Goal: Task Accomplishment & Management: Manage account settings

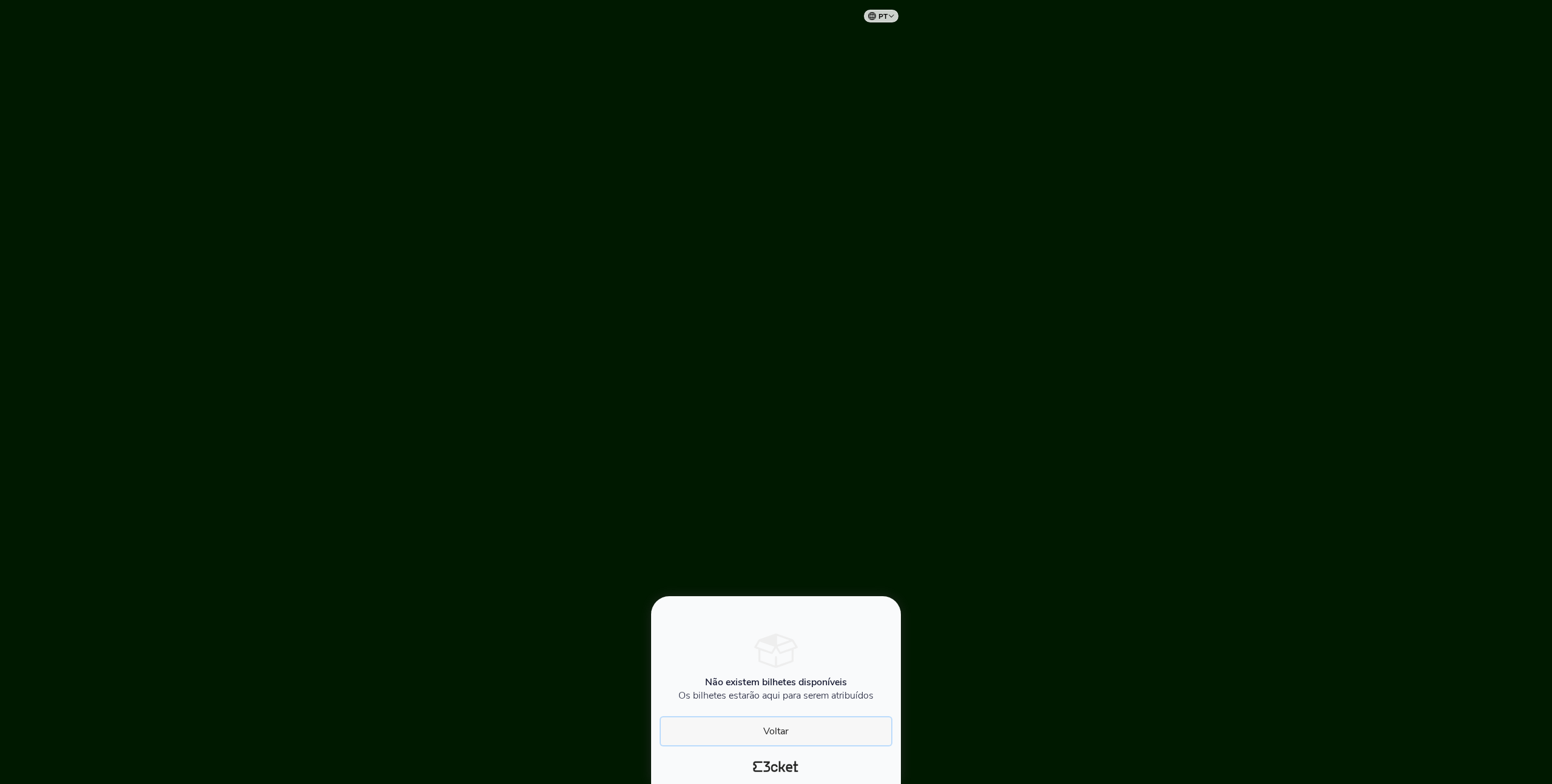
click at [776, 734] on button "Voltar" at bounding box center [776, 731] width 231 height 28
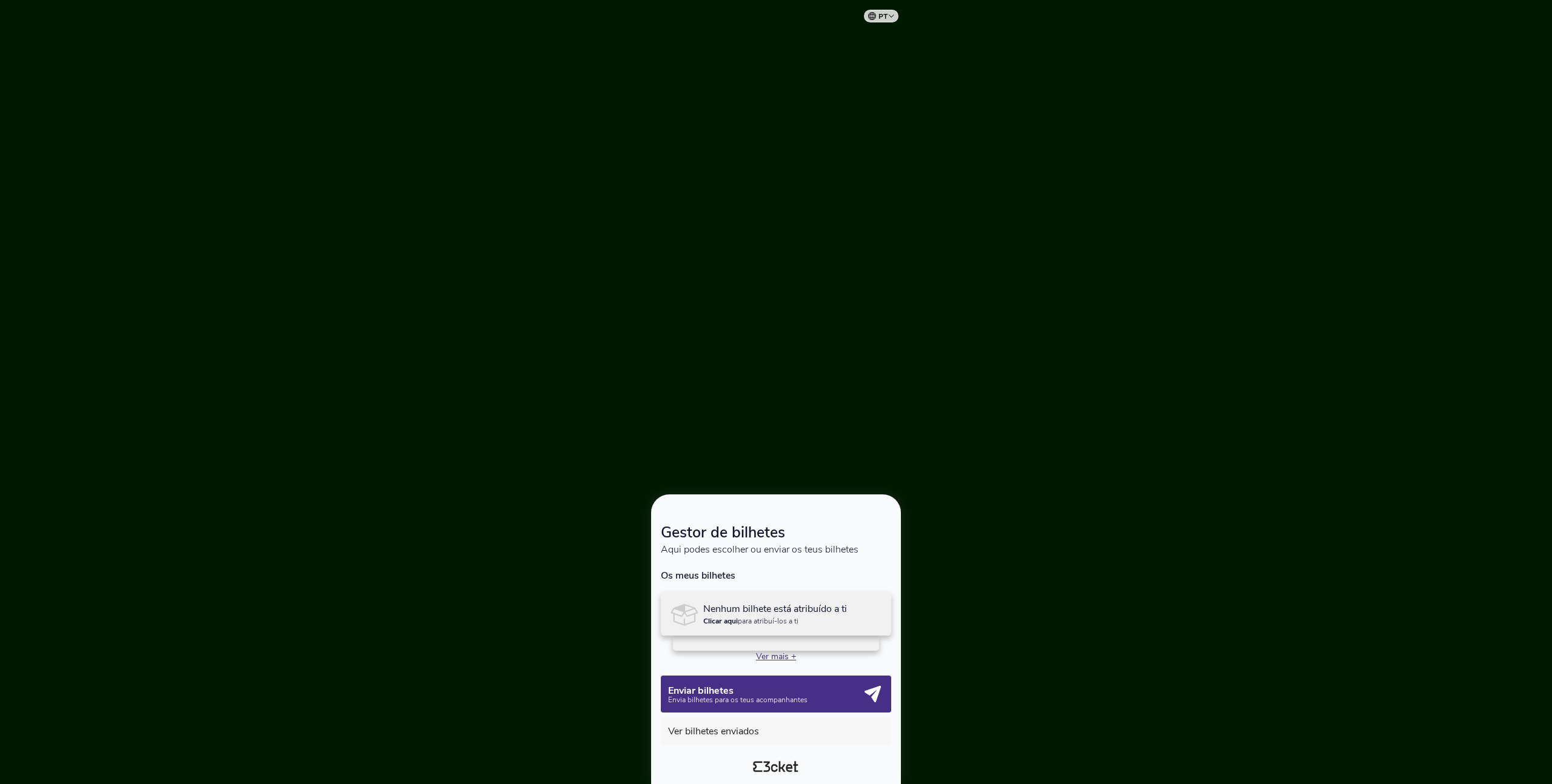
click at [782, 659] on p "Ver mais +" at bounding box center [776, 656] width 231 height 11
click at [777, 647] on div at bounding box center [776, 643] width 206 height 15
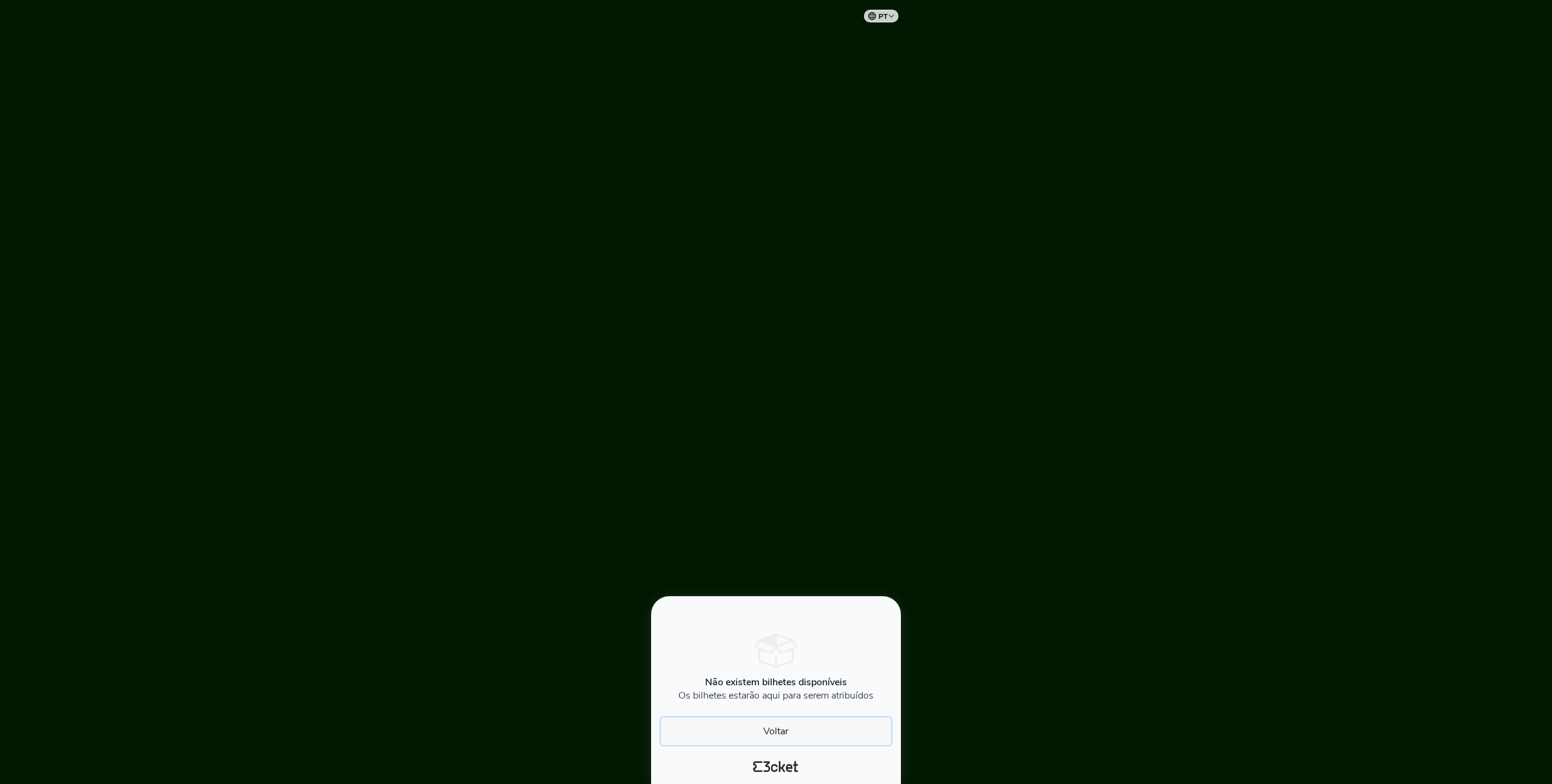
click at [780, 740] on button "Voltar" at bounding box center [776, 731] width 231 height 28
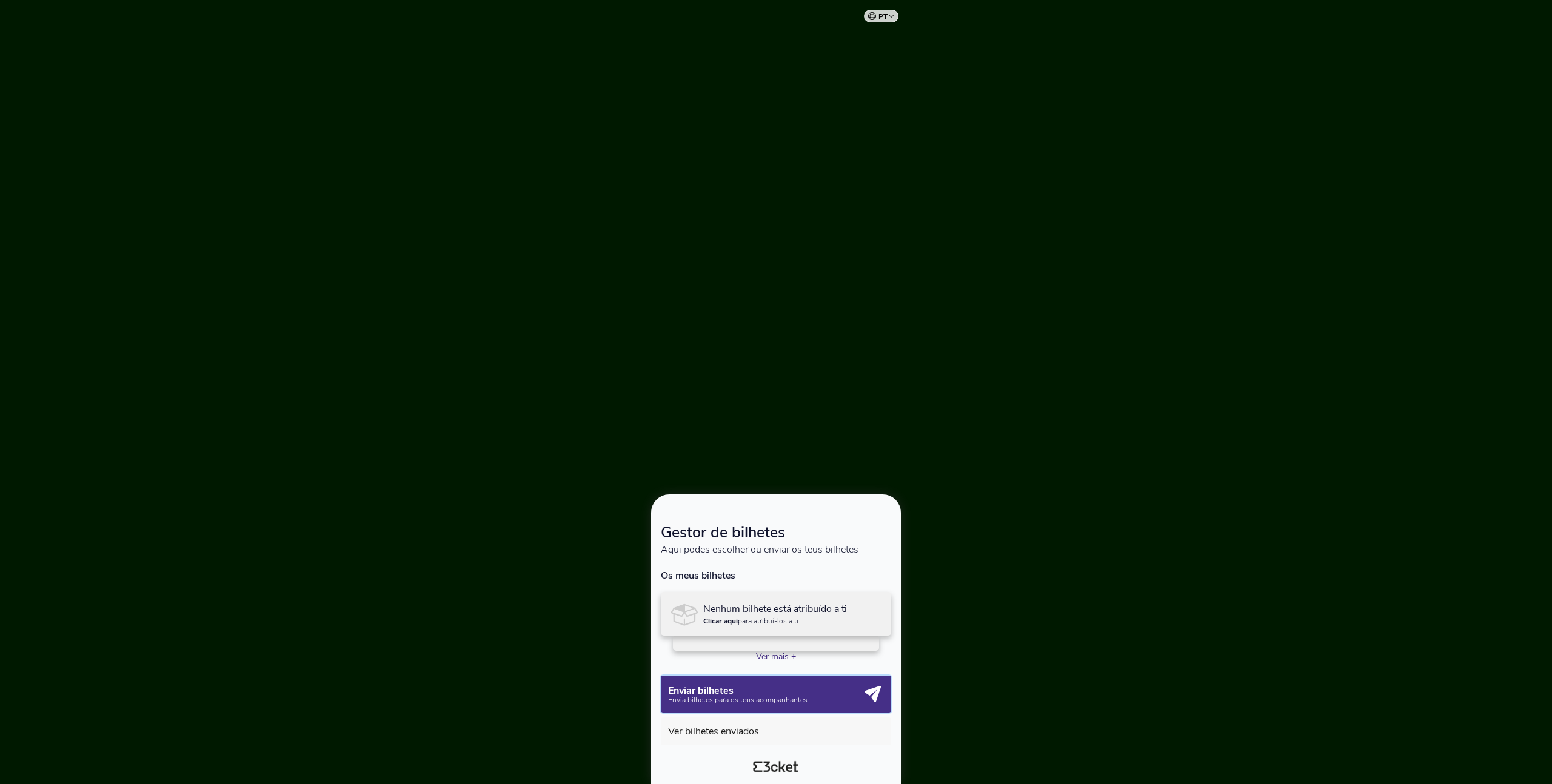
click at [801, 696] on p "Envia bilhetes para os teus acompanhantes" at bounding box center [764, 700] width 193 height 8
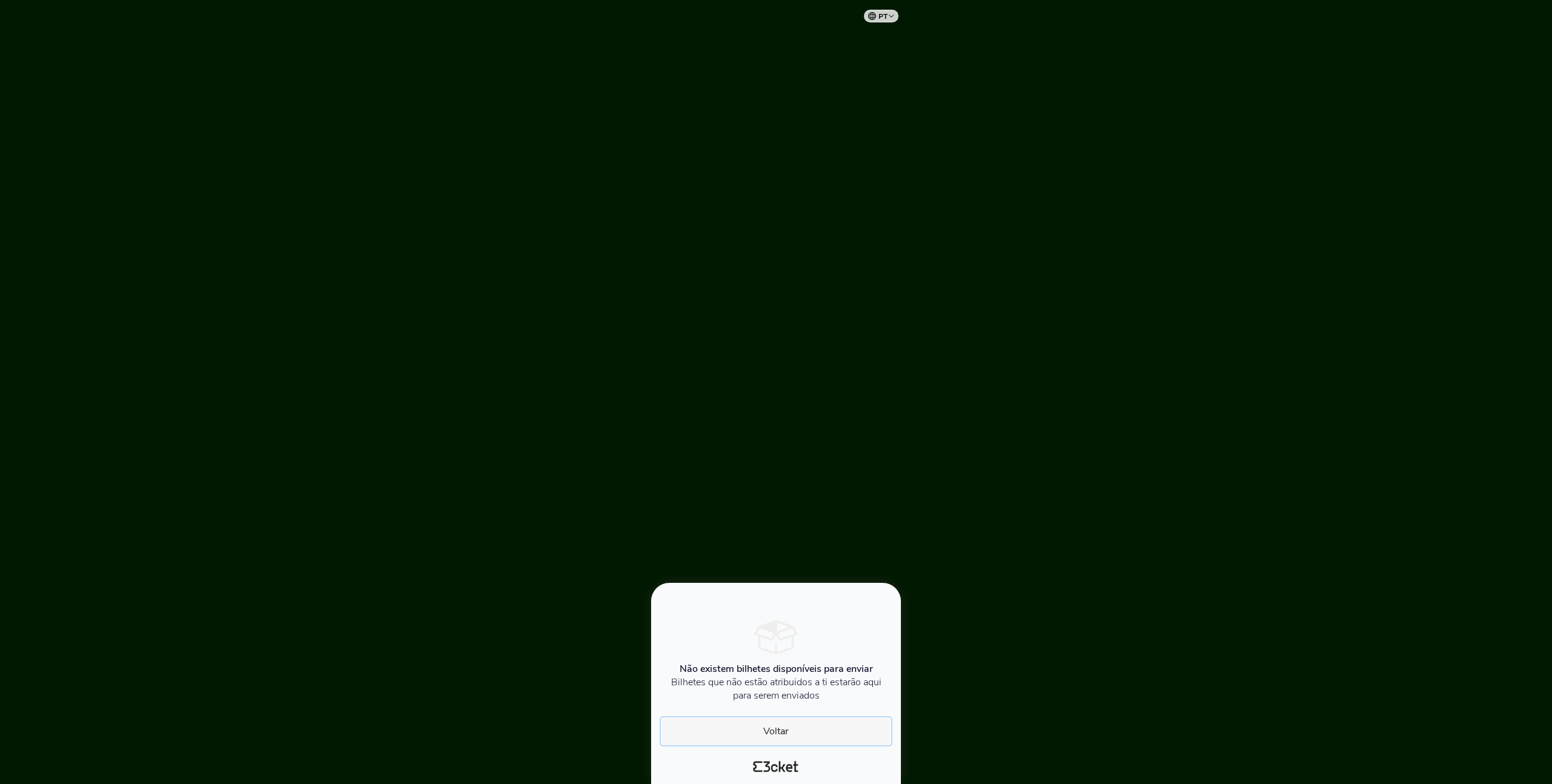
click at [778, 722] on button "Voltar" at bounding box center [776, 731] width 231 height 28
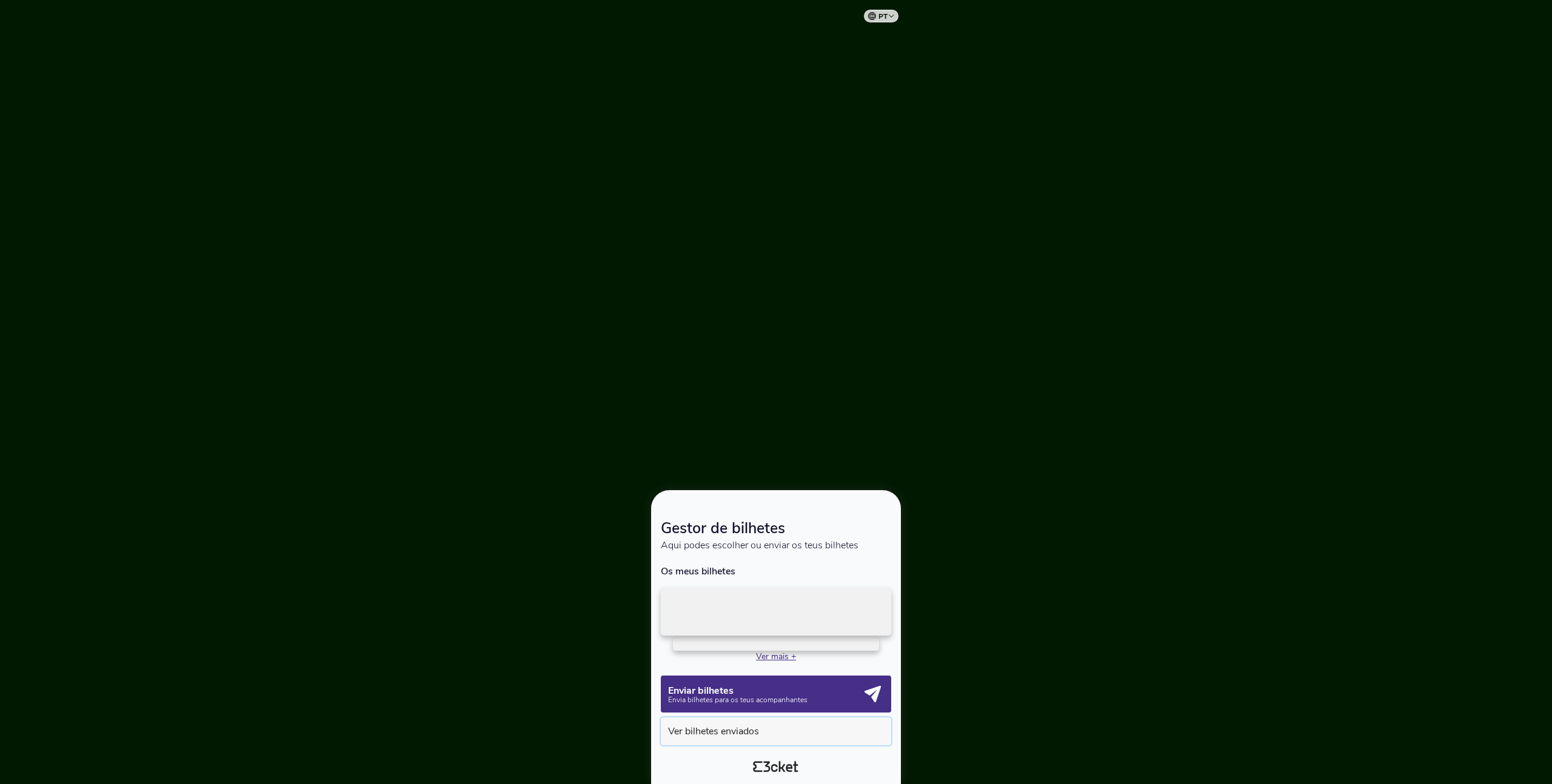
click at [774, 734] on button "Ver bilhetes enviados" at bounding box center [776, 731] width 231 height 28
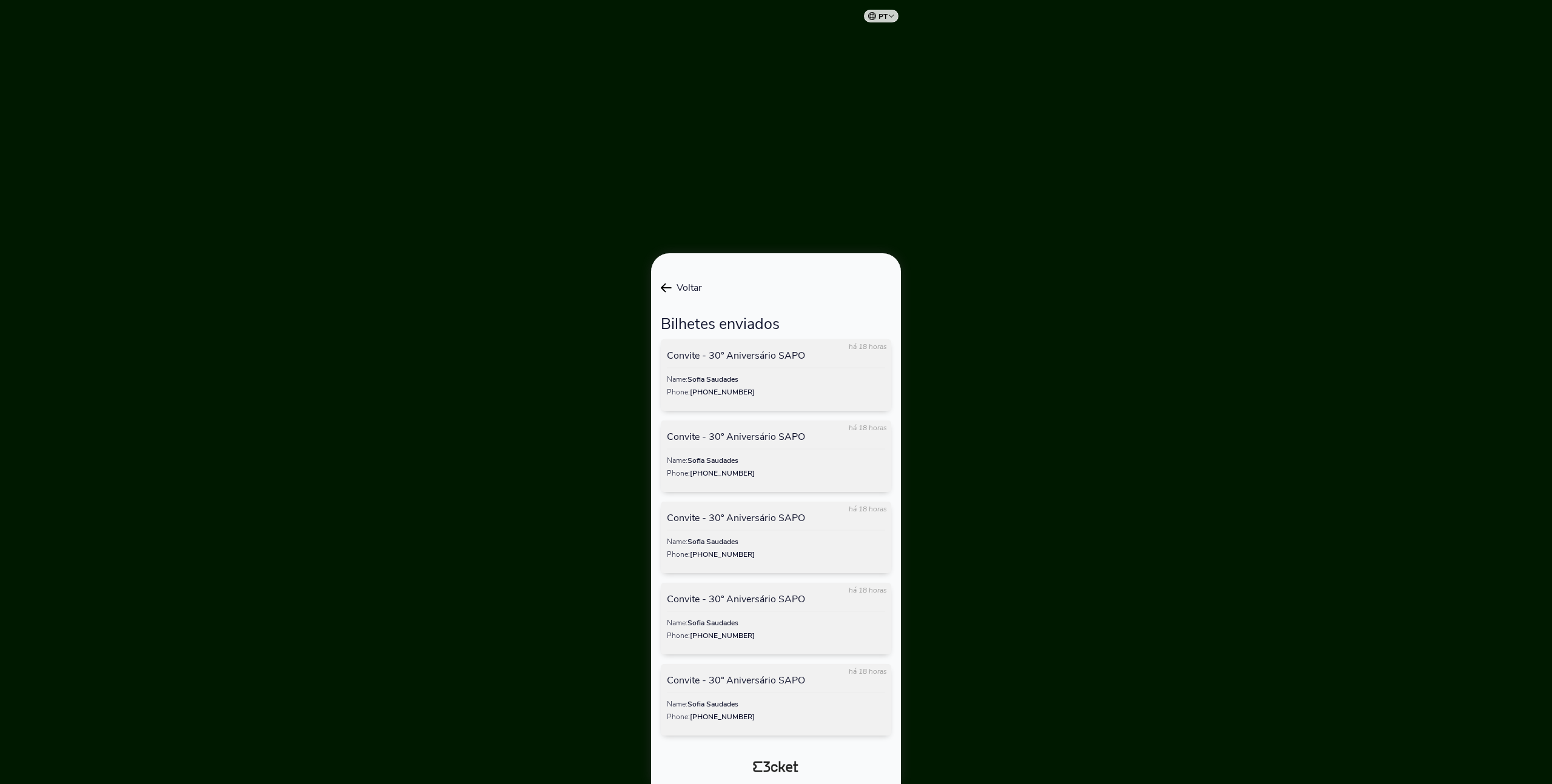
click at [772, 530] on hr at bounding box center [776, 530] width 218 height 1
click at [753, 663] on div "há 18 horas Convite - 30º Aniversário SAPO Name: [PERSON_NAME] Phone: [PHONE_NU…" at bounding box center [776, 537] width 231 height 396
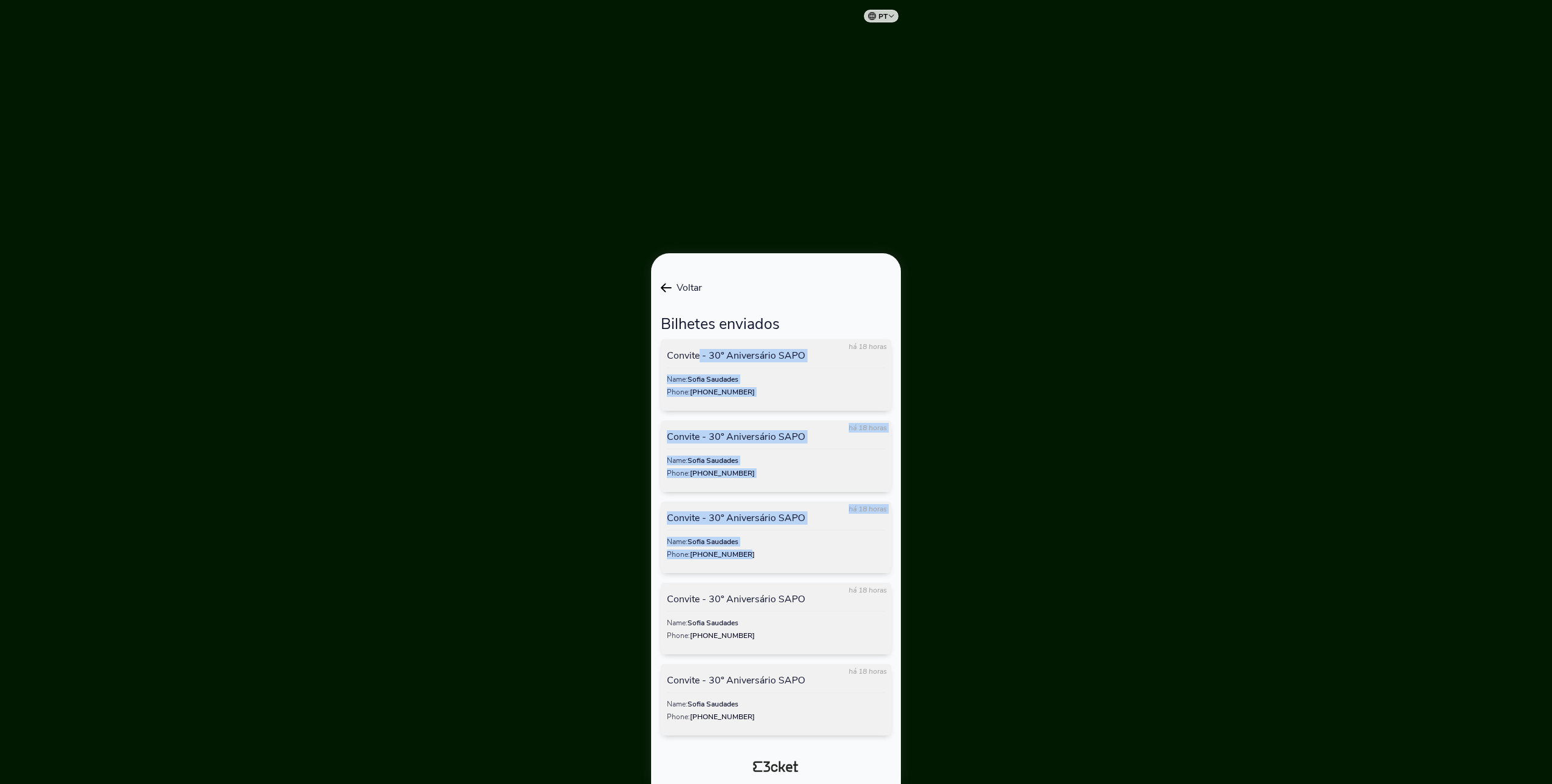
drag, startPoint x: 678, startPoint y: 346, endPoint x: 798, endPoint y: 574, distance: 257.7
click at [798, 574] on div "há 18 horas Convite - 30º Aniversário SAPO Name: [PERSON_NAME] Phone: [PHONE_NU…" at bounding box center [776, 537] width 231 height 396
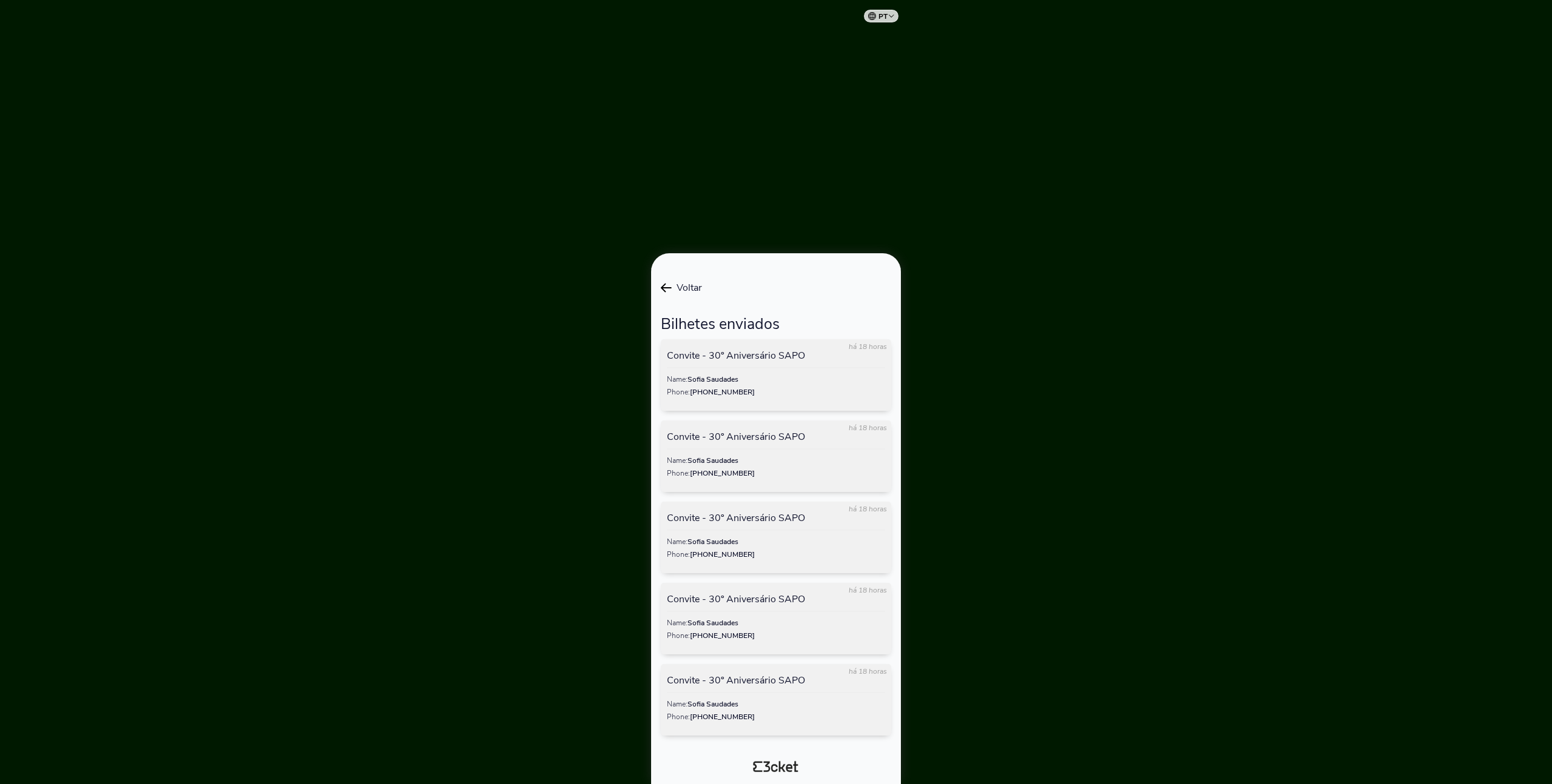
click at [783, 686] on p "Convite - 30º Aniversário SAPO" at bounding box center [764, 680] width 194 height 10
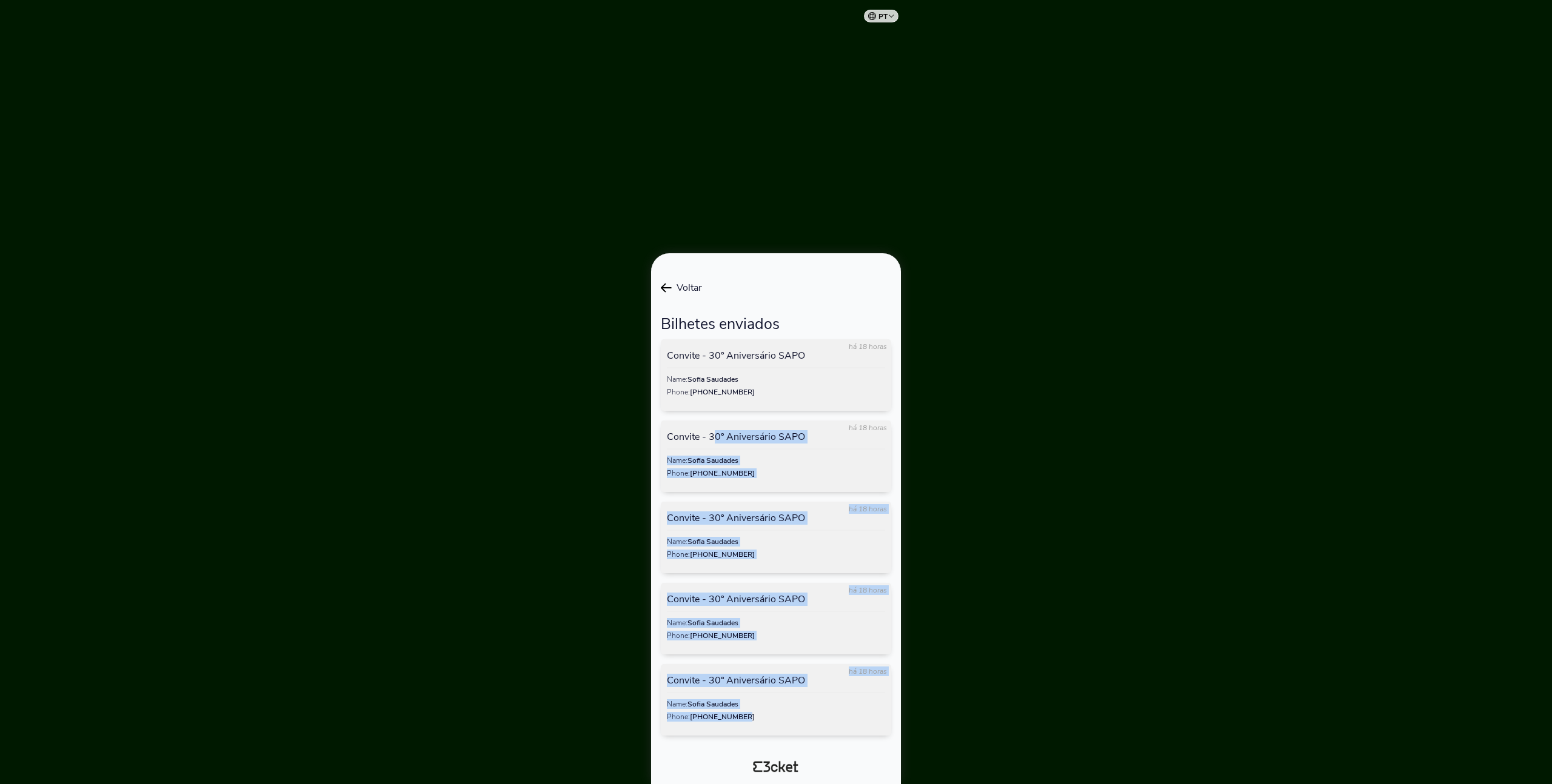
drag, startPoint x: 760, startPoint y: 720, endPoint x: 686, endPoint y: 416, distance: 312.9
click at [688, 439] on div "há 18 horas Convite - 30º Aniversário SAPO Name: [PERSON_NAME] Phone: [PHONE_NU…" at bounding box center [776, 537] width 231 height 396
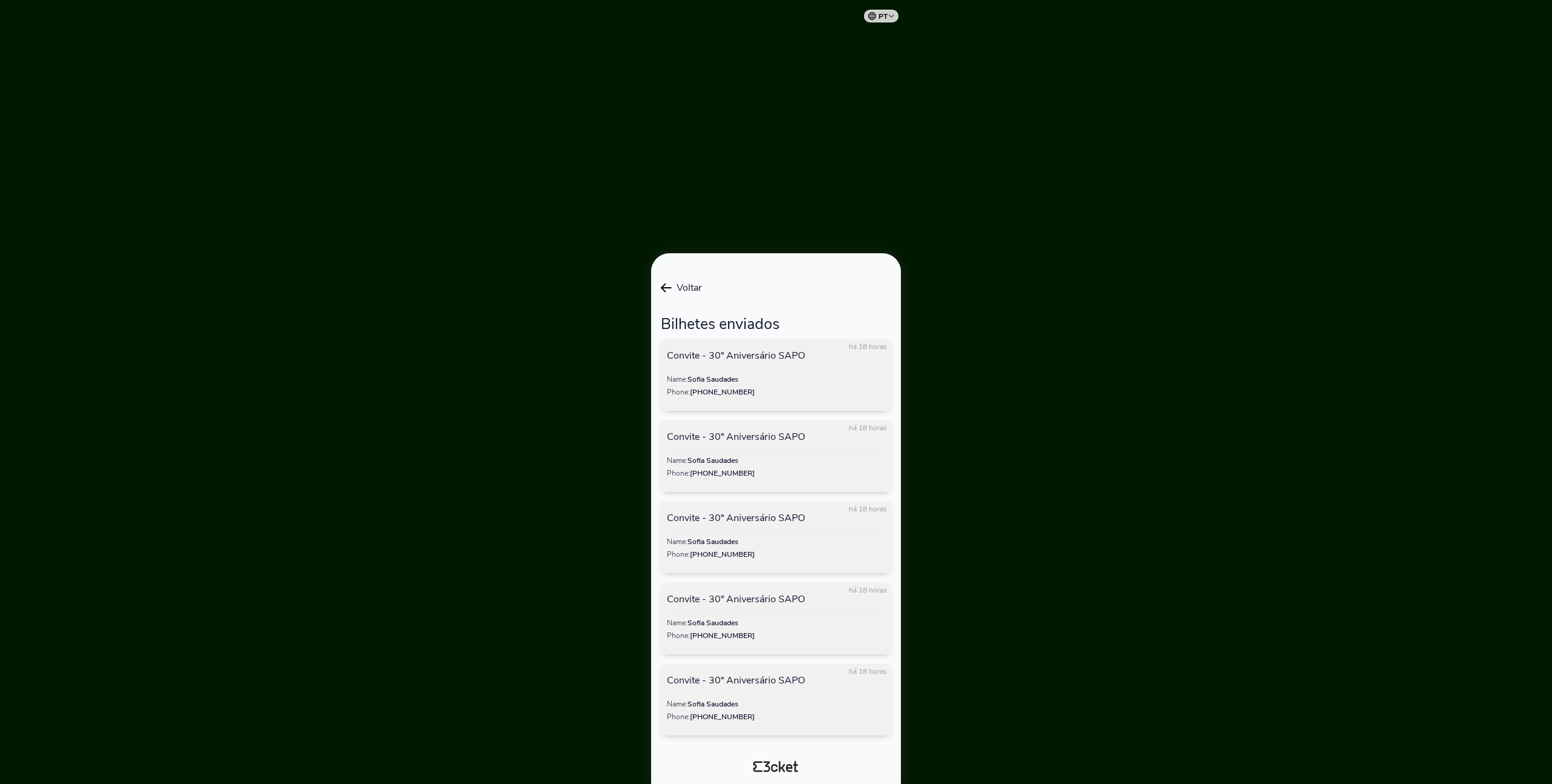
click at [667, 284] on icon at bounding box center [665, 288] width 10 height 10
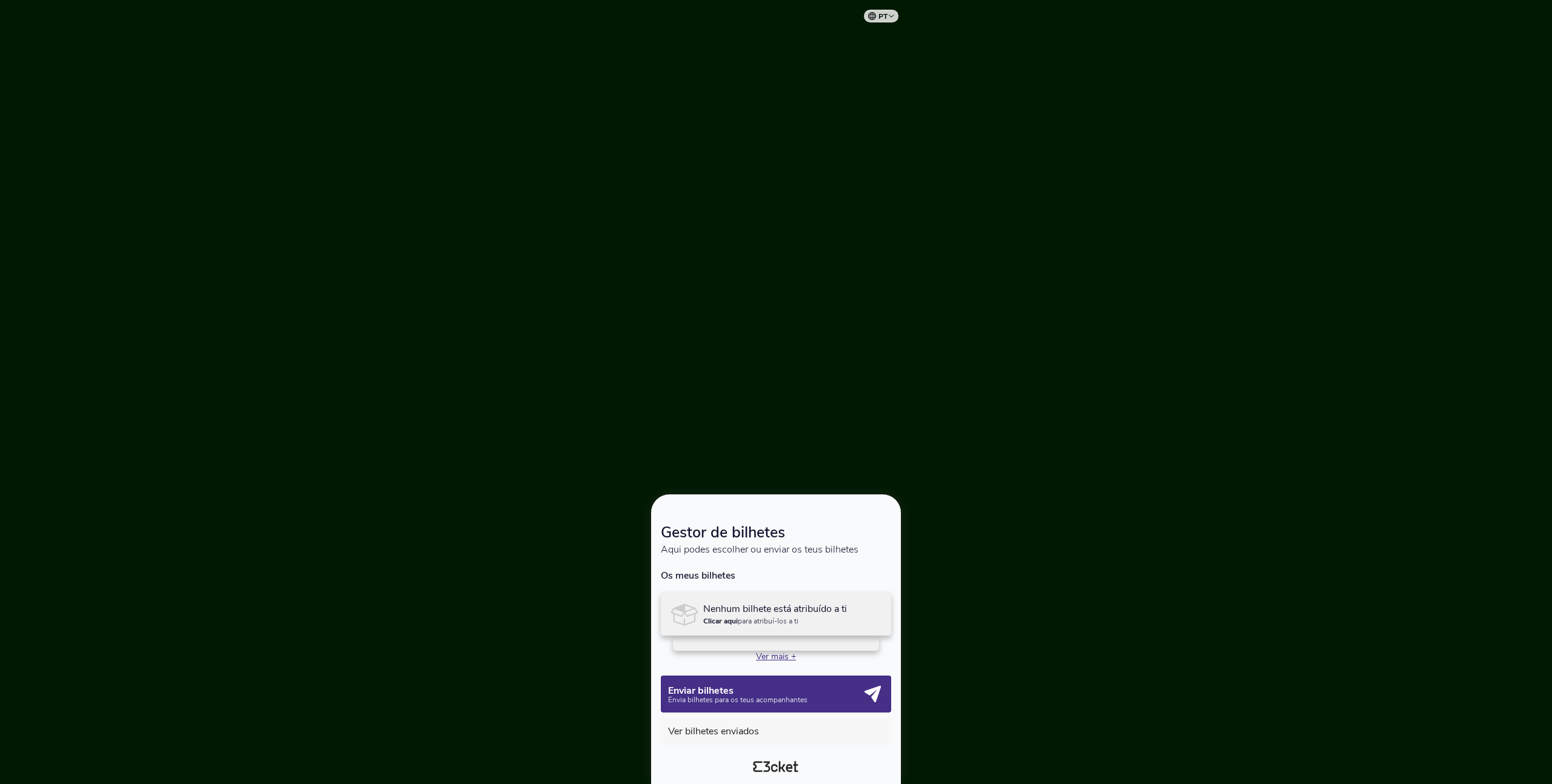
click at [777, 658] on p "Ver mais +" at bounding box center [776, 656] width 231 height 11
